Goal: Information Seeking & Learning: Learn about a topic

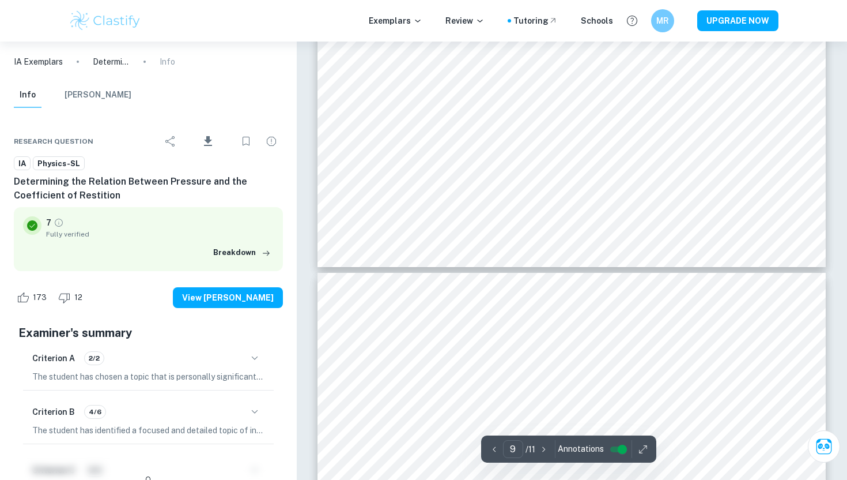
scroll to position [6587, 0]
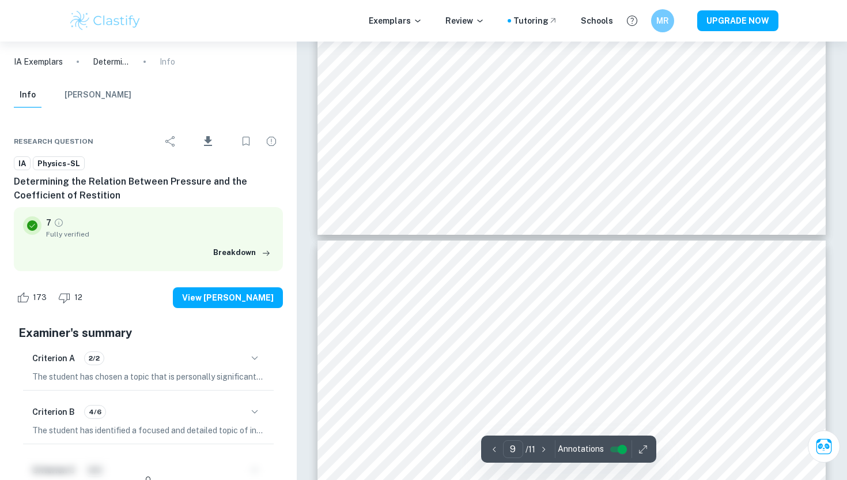
type input "10"
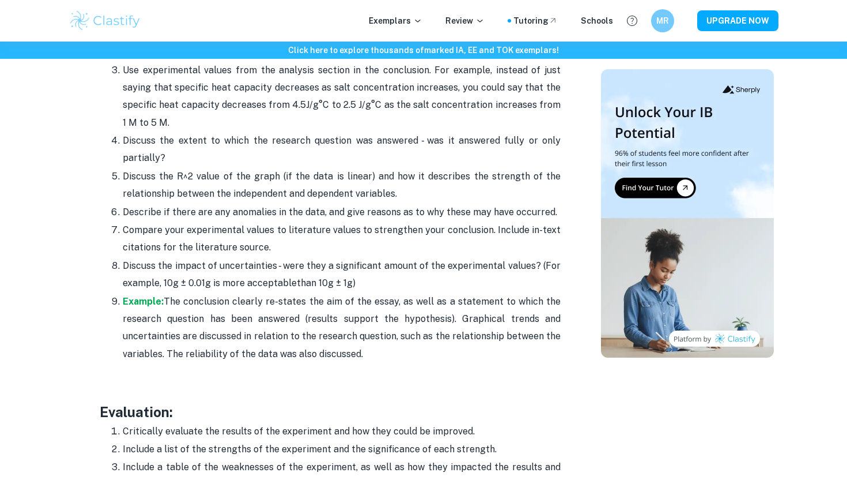
scroll to position [2298, 0]
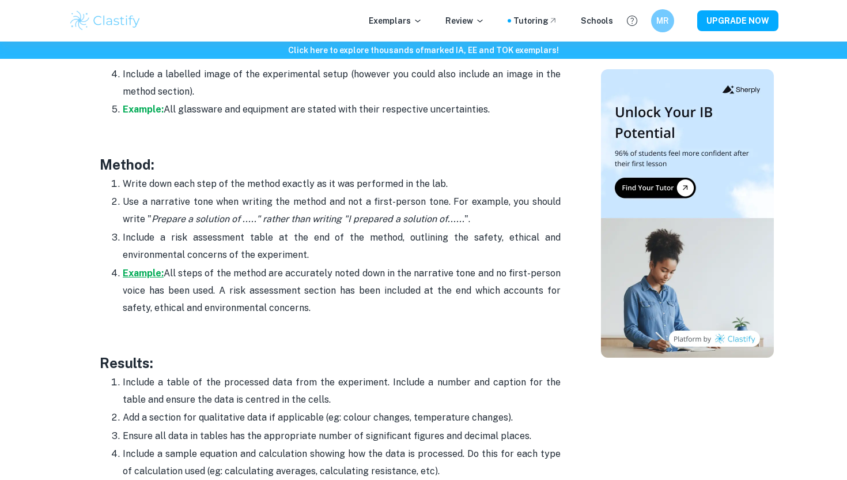
click at [149, 267] on strong "Example:" at bounding box center [143, 272] width 41 height 11
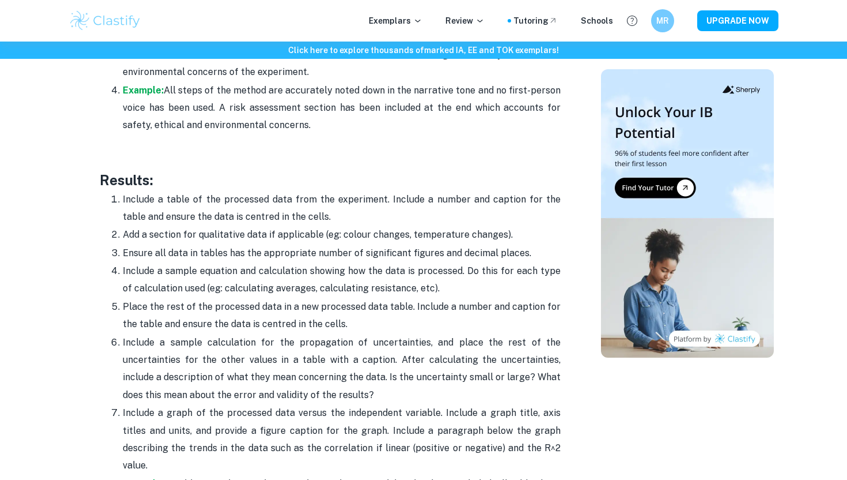
scroll to position [2517, 0]
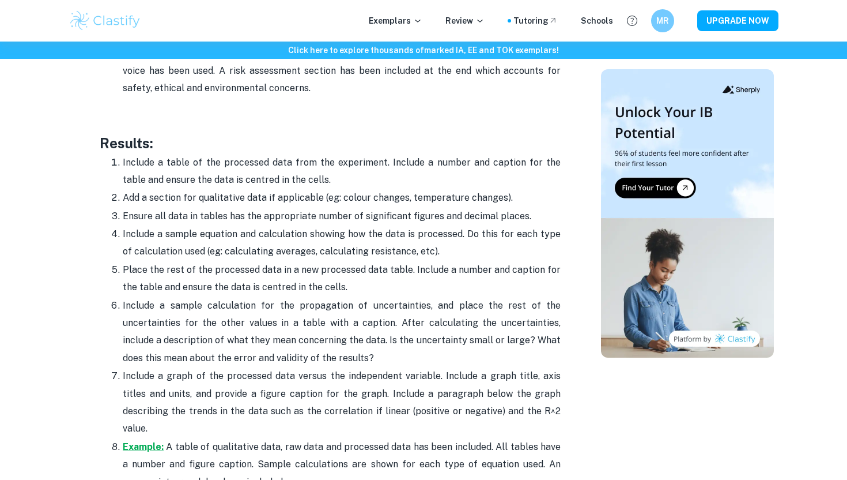
click at [145, 441] on strong "Example:" at bounding box center [143, 446] width 41 height 11
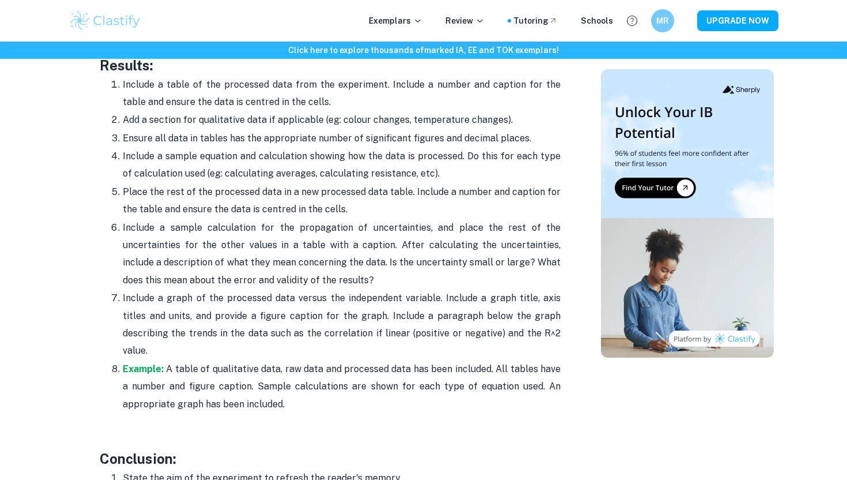
scroll to position [2591, 0]
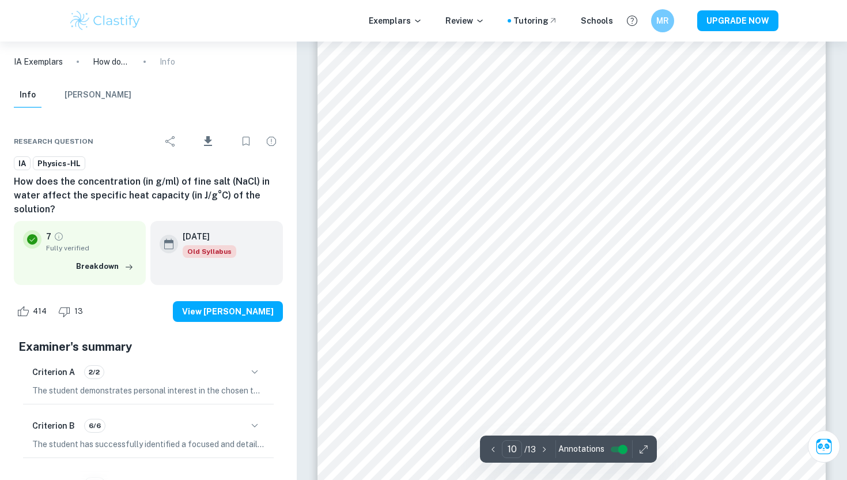
scroll to position [7075, 0]
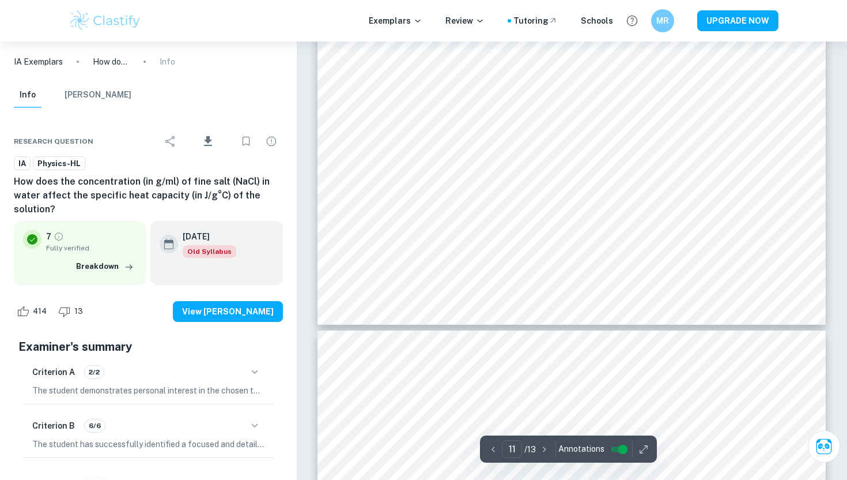
type input "10"
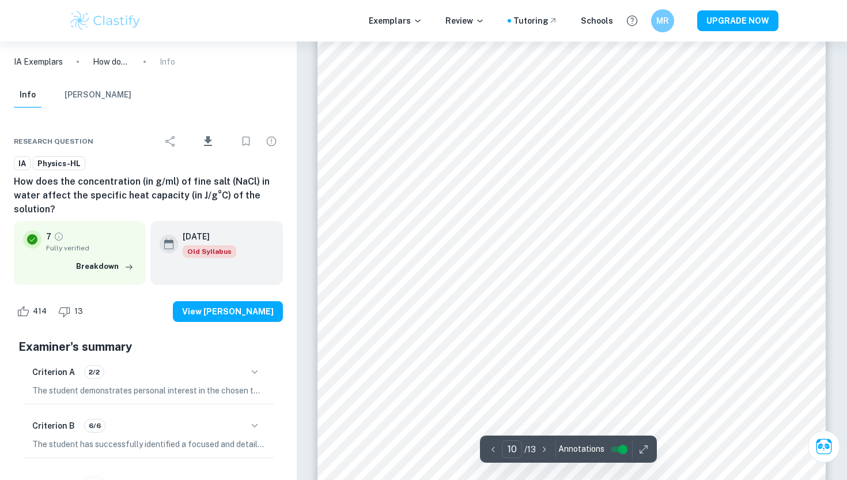
scroll to position [6853, 0]
